Goal: Information Seeking & Learning: Learn about a topic

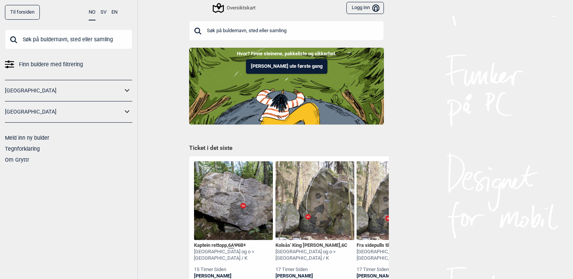
click at [283, 32] on input "text" at bounding box center [286, 31] width 195 height 20
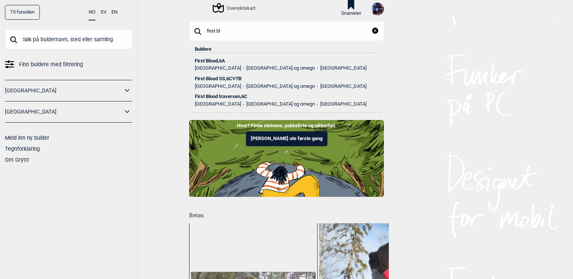
type input "first bl"
click at [239, 98] on div "First Blood traversen , 6C" at bounding box center [286, 96] width 183 height 5
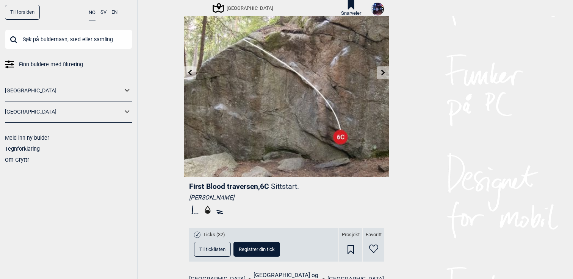
scroll to position [120, 0]
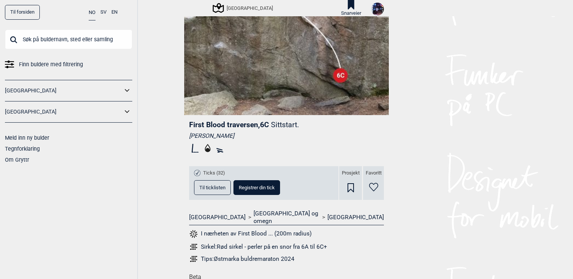
click at [205, 185] on span "Til ticklisten" at bounding box center [212, 187] width 26 height 5
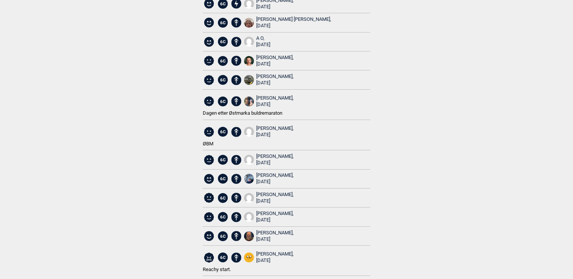
scroll to position [0, 0]
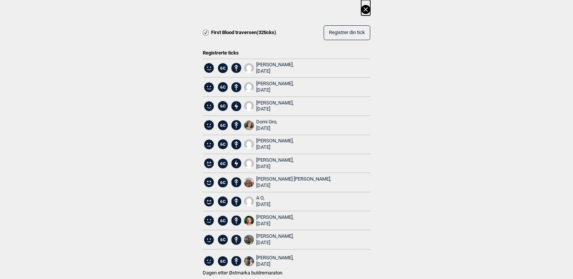
click at [363, 10] on icon at bounding box center [365, 9] width 9 height 9
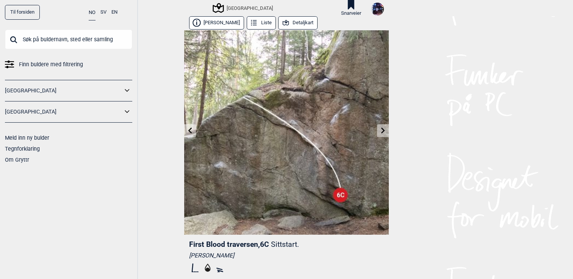
click at [385, 128] on icon at bounding box center [383, 131] width 6 height 6
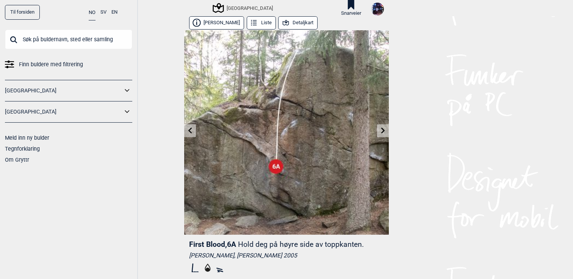
click at [385, 128] on icon at bounding box center [383, 131] width 6 height 6
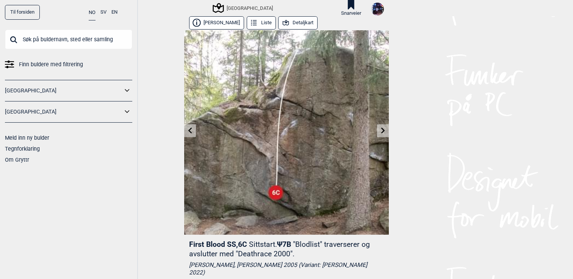
click at [385, 128] on icon at bounding box center [383, 131] width 6 height 6
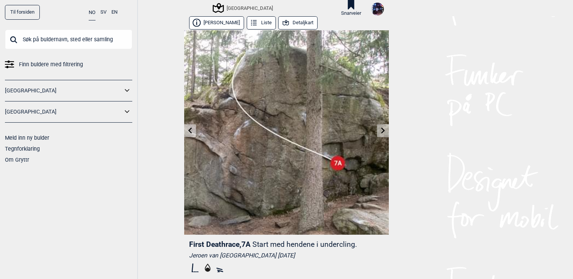
click at [385, 128] on icon at bounding box center [383, 131] width 6 height 6
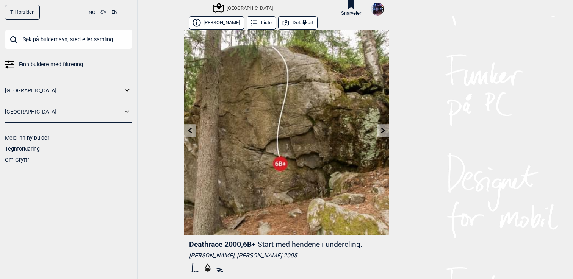
click at [190, 132] on icon at bounding box center [190, 131] width 4 height 6
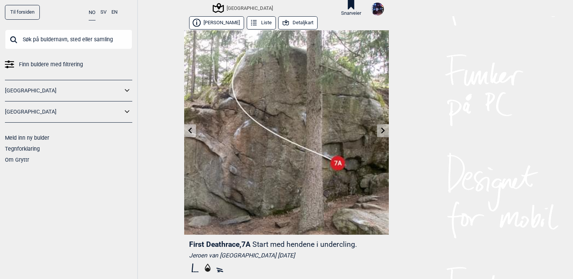
click at [190, 132] on icon at bounding box center [190, 131] width 4 height 6
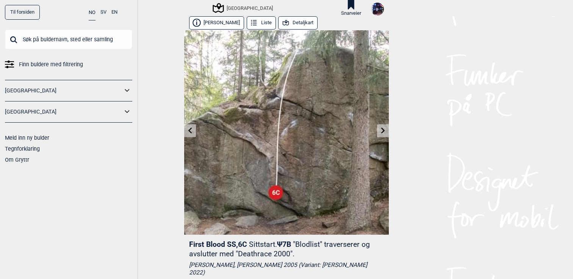
click at [383, 128] on icon at bounding box center [383, 131] width 6 height 6
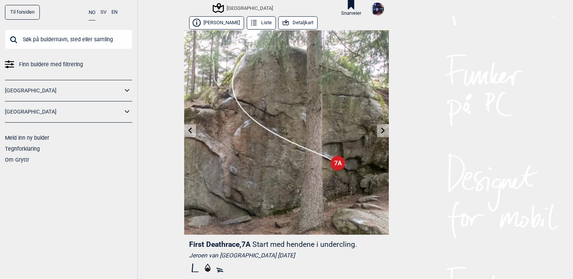
click at [383, 128] on icon at bounding box center [383, 131] width 6 height 6
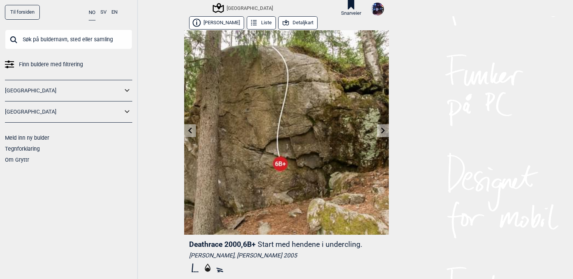
click at [383, 128] on icon at bounding box center [383, 131] width 6 height 6
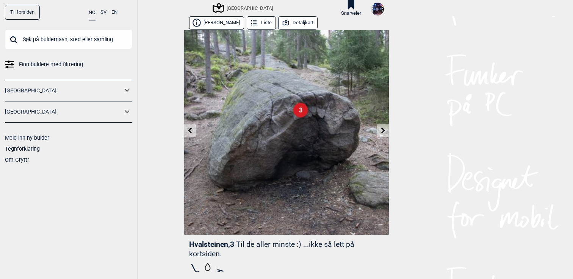
click at [192, 133] on icon at bounding box center [190, 131] width 6 height 6
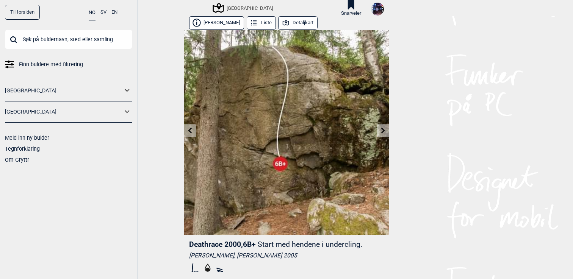
click at [192, 133] on icon at bounding box center [190, 131] width 6 height 6
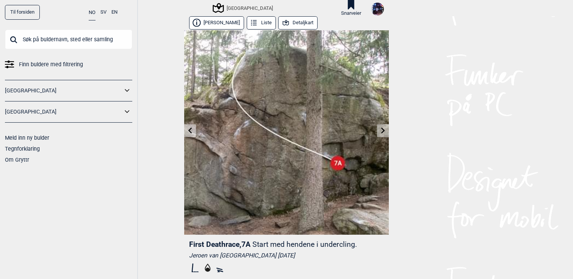
click at [192, 133] on icon at bounding box center [190, 131] width 6 height 6
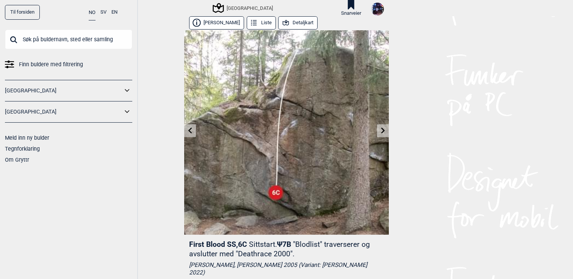
click at [192, 133] on icon at bounding box center [190, 131] width 6 height 6
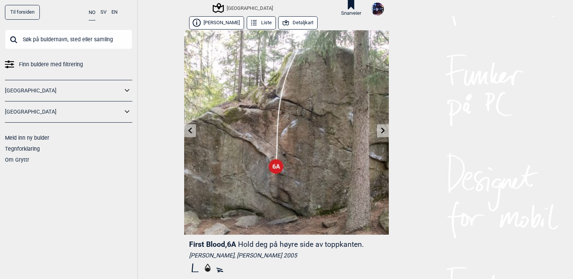
click at [191, 131] on icon at bounding box center [190, 131] width 6 height 6
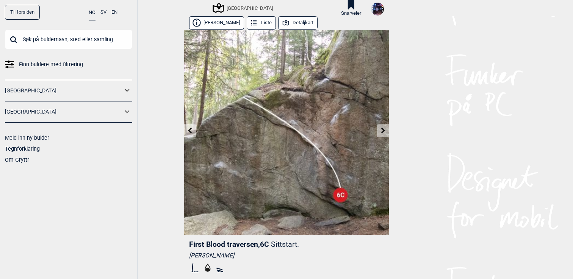
click at [191, 131] on icon at bounding box center [190, 131] width 6 height 6
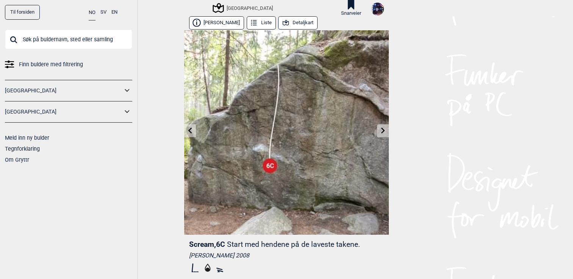
click at [191, 131] on icon at bounding box center [190, 131] width 6 height 6
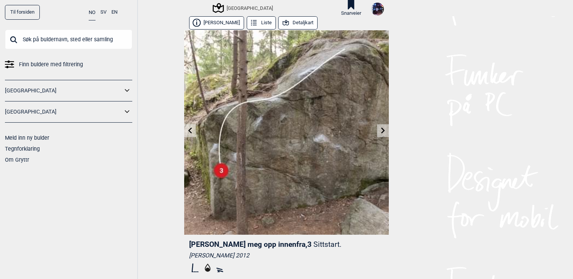
click at [383, 131] on icon at bounding box center [383, 131] width 6 height 6
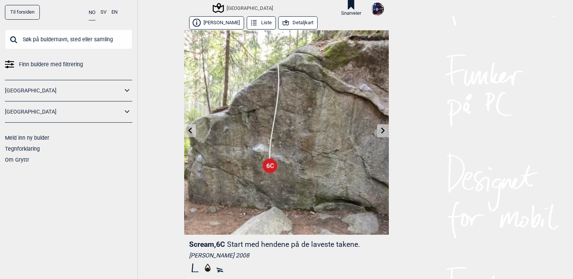
click at [383, 131] on icon at bounding box center [383, 131] width 6 height 6
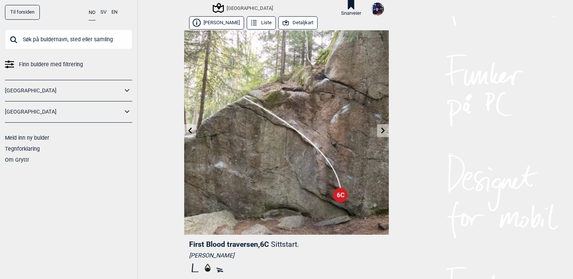
click at [383, 131] on icon at bounding box center [383, 131] width 6 height 6
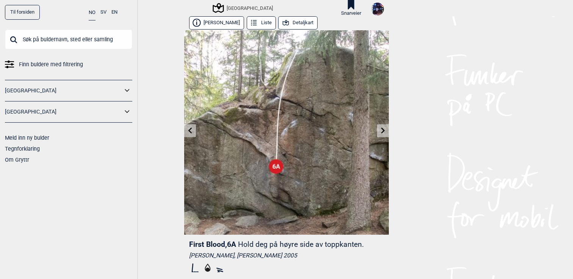
click at [383, 131] on icon at bounding box center [383, 131] width 6 height 6
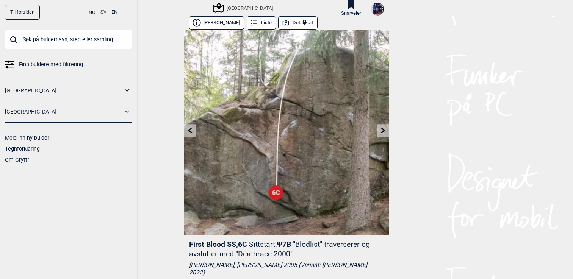
click at [383, 131] on icon at bounding box center [383, 131] width 6 height 6
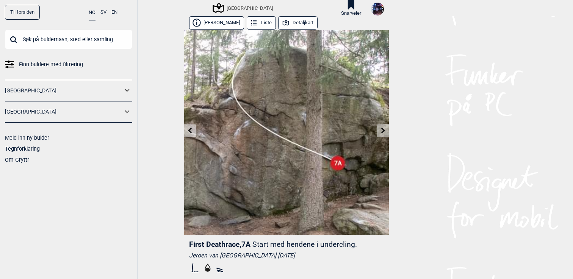
click at [383, 131] on icon at bounding box center [383, 131] width 6 height 6
